Goal: Information Seeking & Learning: Learn about a topic

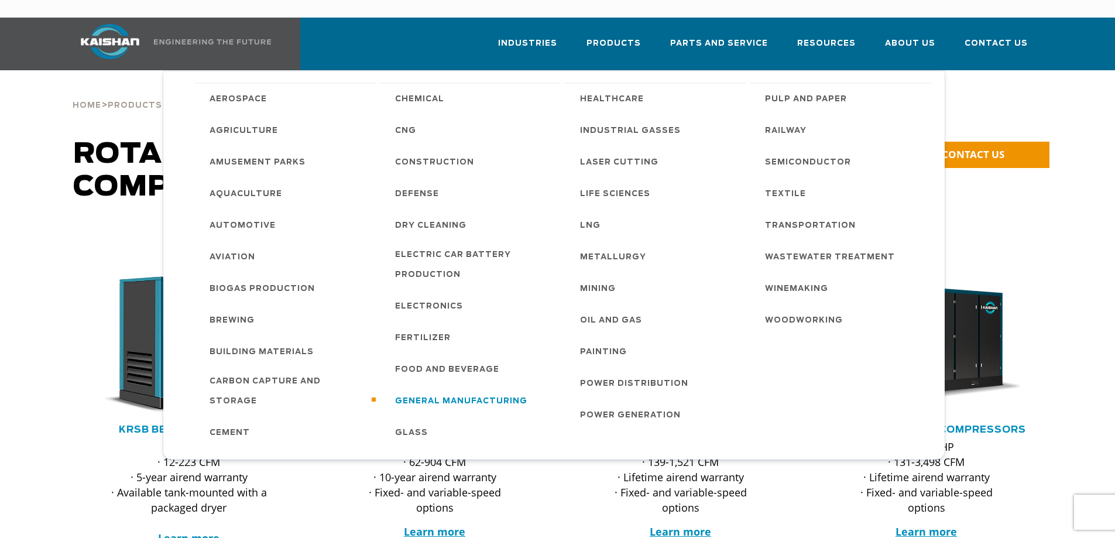
click at [431, 391] on span "General Manufacturing" at bounding box center [461, 401] width 132 height 20
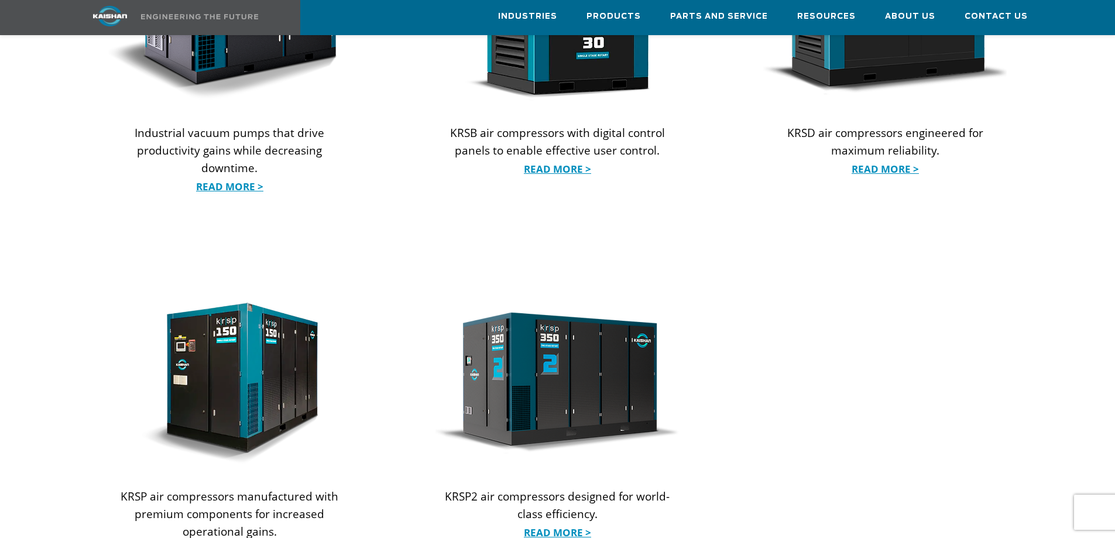
scroll to position [1404, 0]
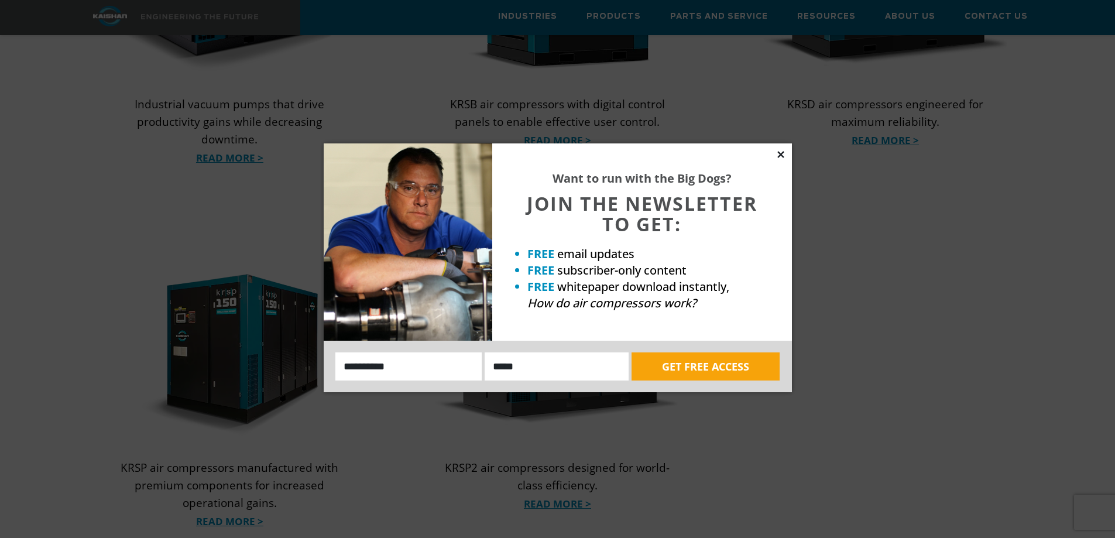
click at [779, 153] on icon at bounding box center [780, 154] width 6 height 6
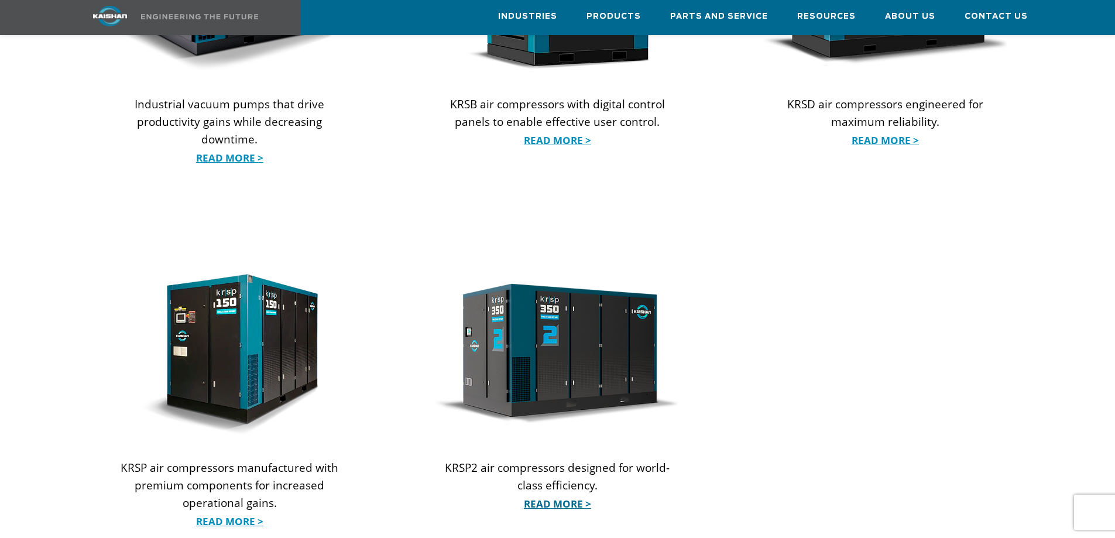
click at [568, 495] on link "Read More >" at bounding box center [556, 504] width 243 height 18
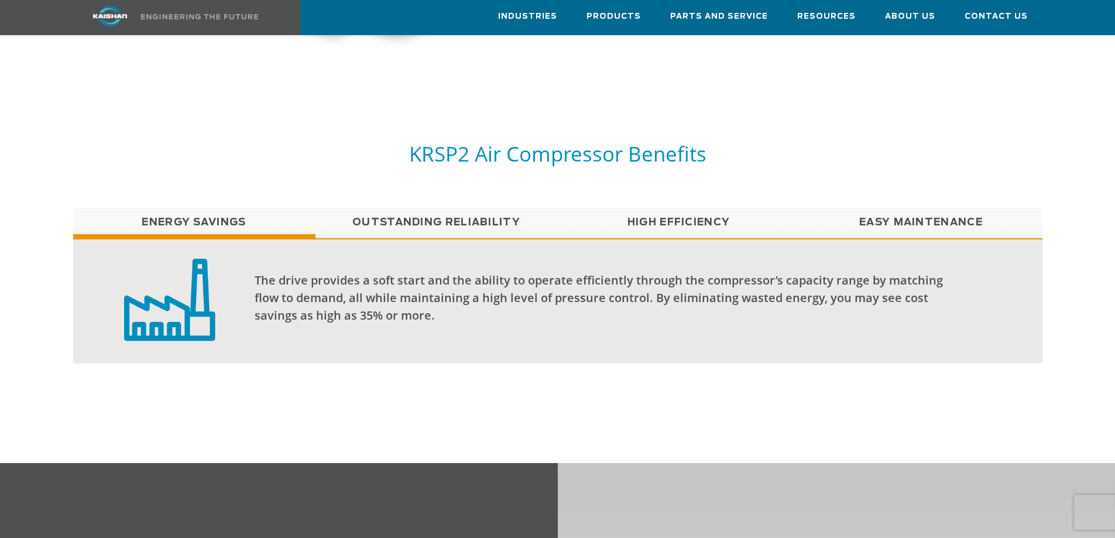
scroll to position [819, 0]
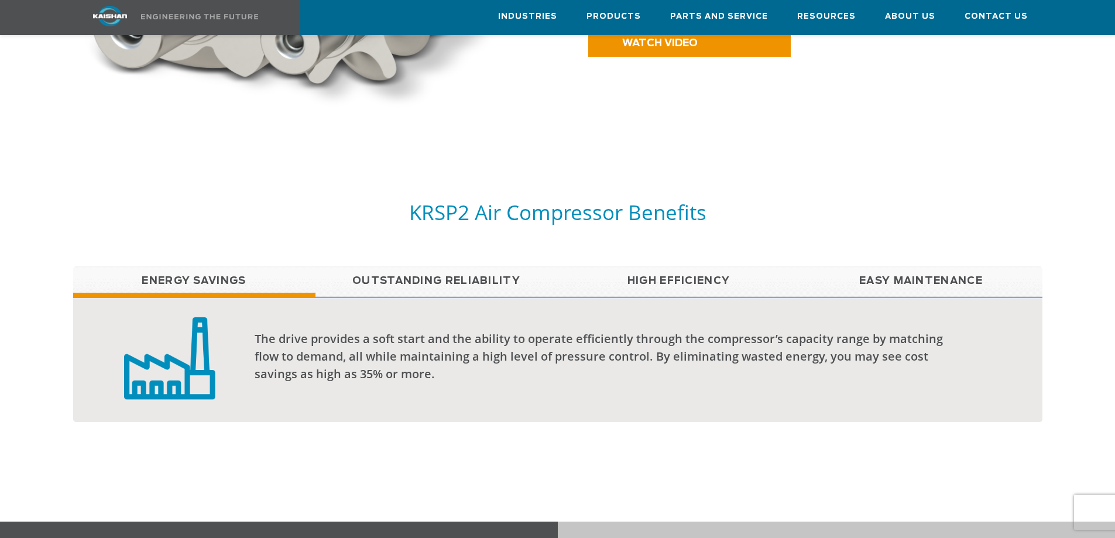
click at [672, 266] on link "High Efficiency" at bounding box center [679, 280] width 242 height 29
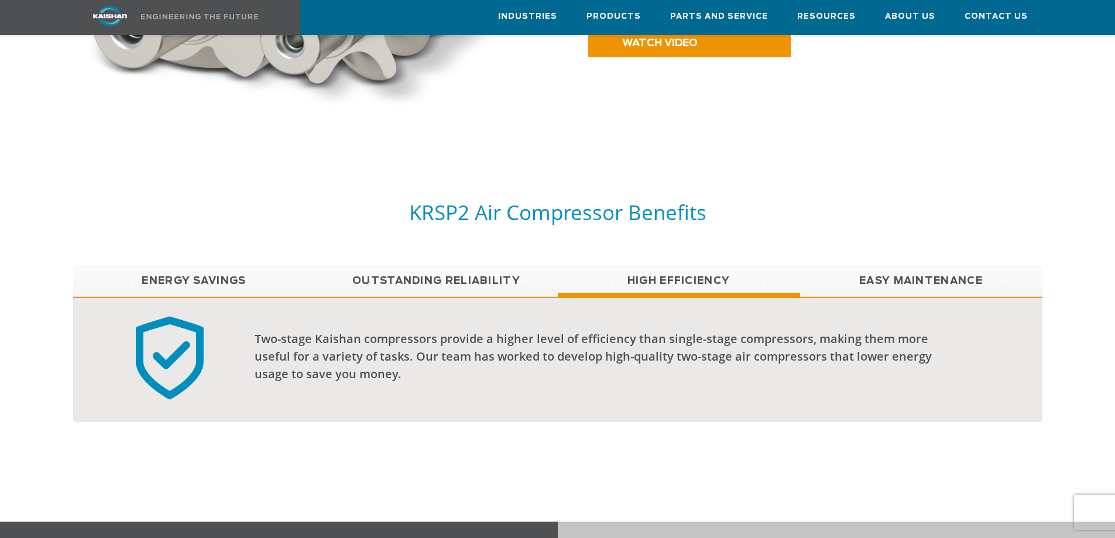
click at [947, 274] on link "Easy Maintenance" at bounding box center [921, 280] width 242 height 29
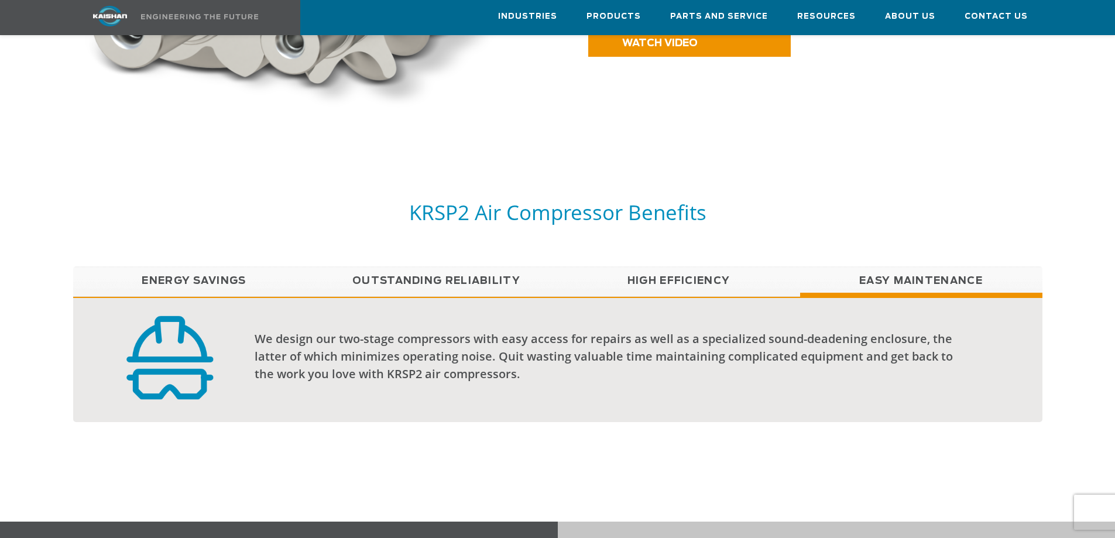
click at [480, 277] on link "Outstanding Reliability" at bounding box center [436, 280] width 242 height 29
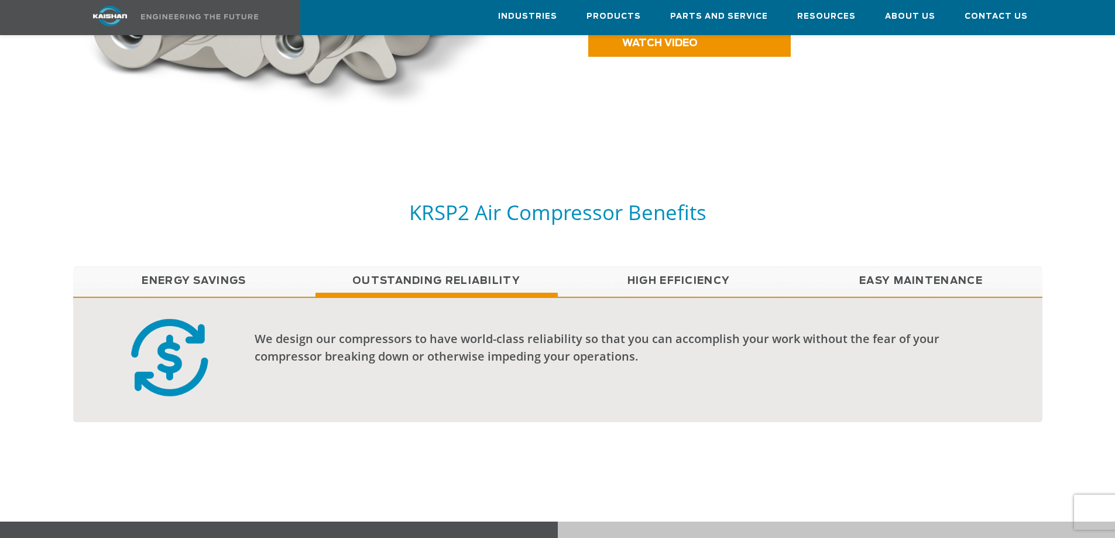
click at [879, 266] on link "Easy Maintenance" at bounding box center [921, 280] width 242 height 29
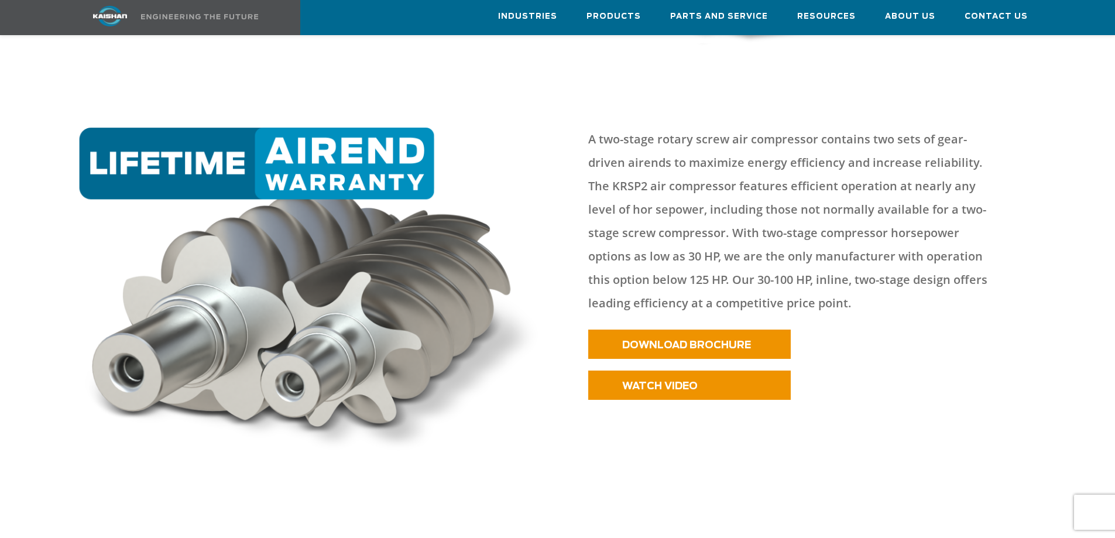
scroll to position [468, 0]
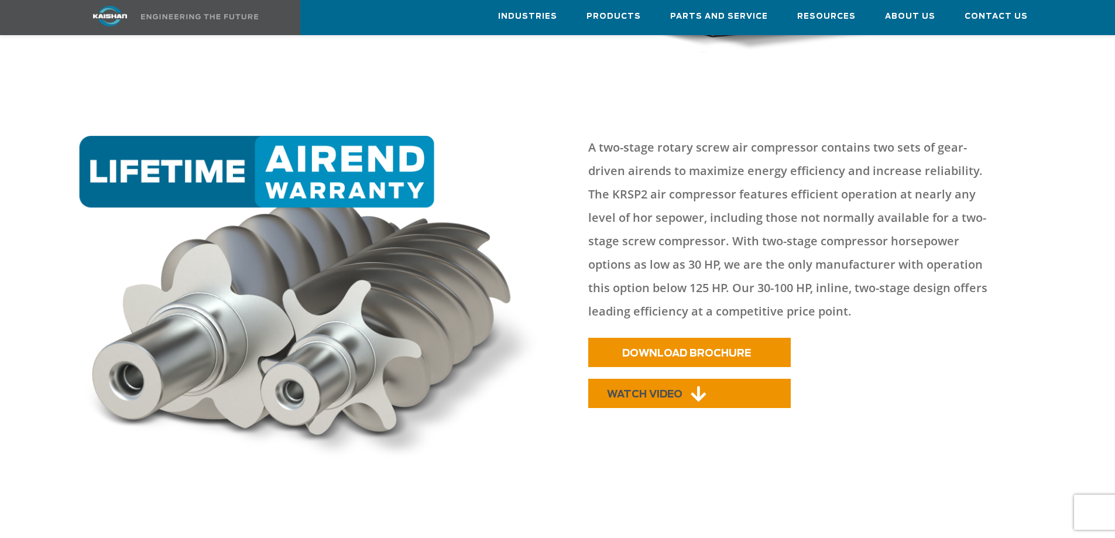
click at [654, 389] on span "WATCH VIDEO" at bounding box center [644, 394] width 75 height 10
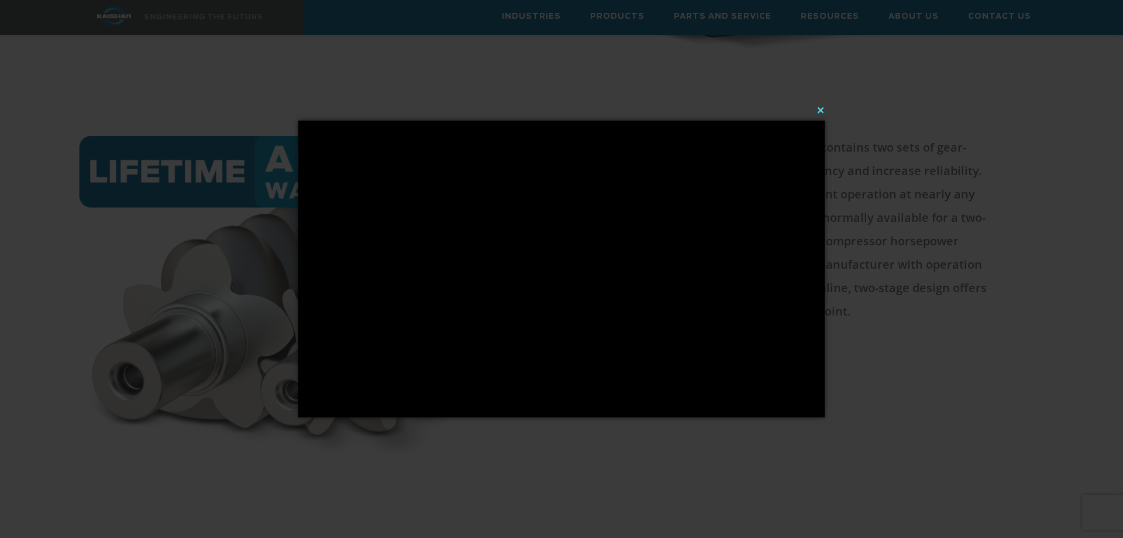
click at [817, 110] on button "×" at bounding box center [565, 110] width 527 height 26
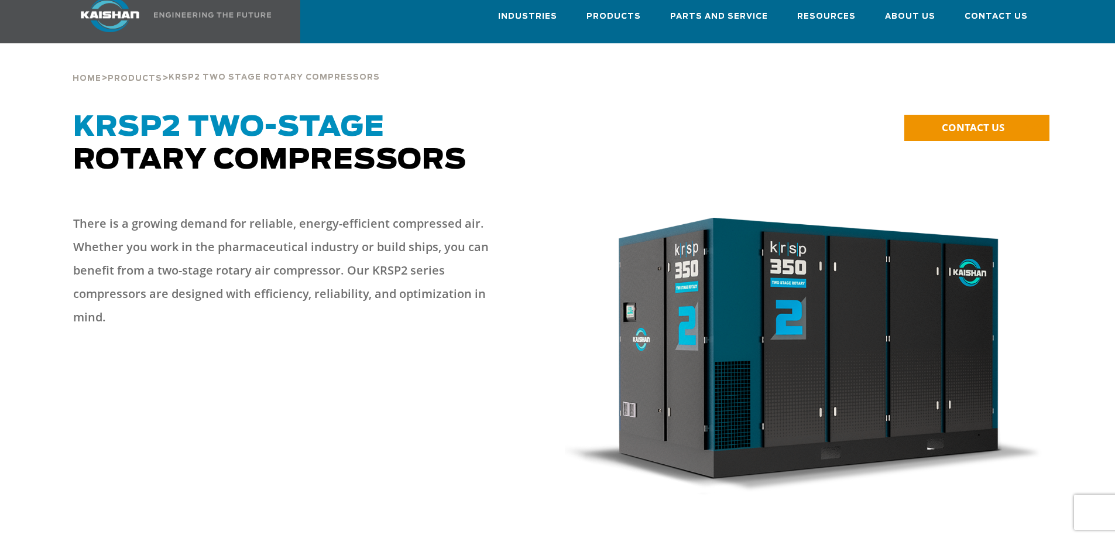
scroll to position [0, 0]
